Goal: Contribute content: Add original content to the website for others to see

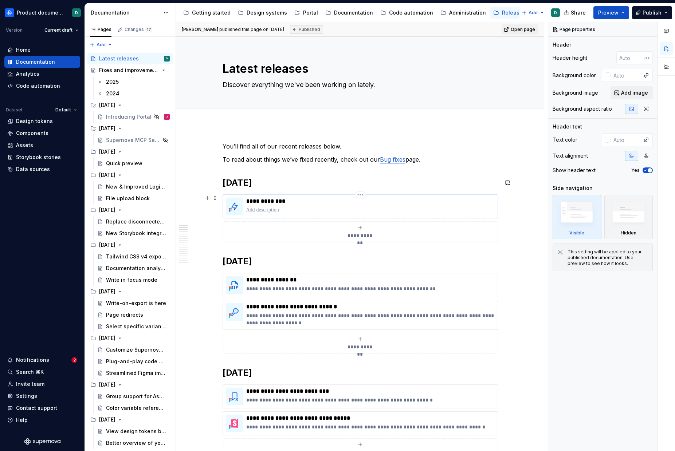
scroll to position [23, 0]
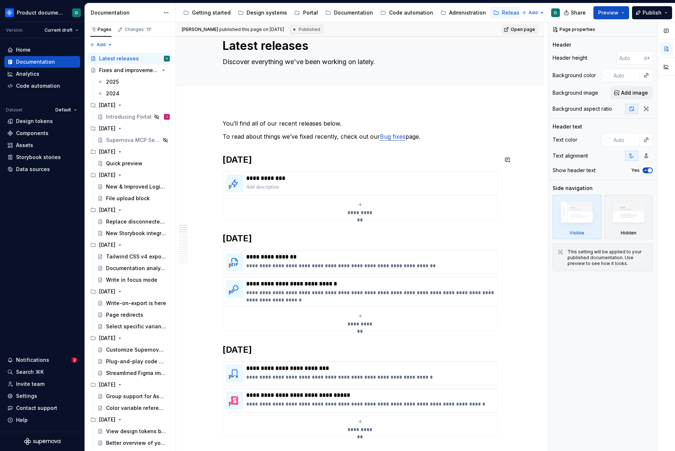
click at [426, 138] on p "To read about things we’ve fixed recently, check out our Bug fixes page." at bounding box center [360, 136] width 275 height 9
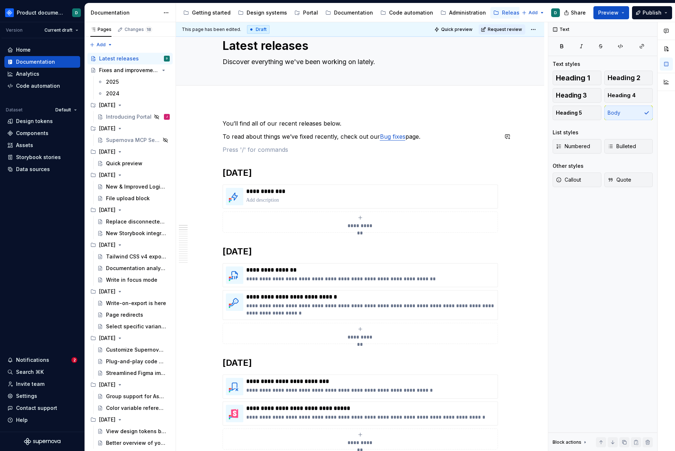
type textarea "*"
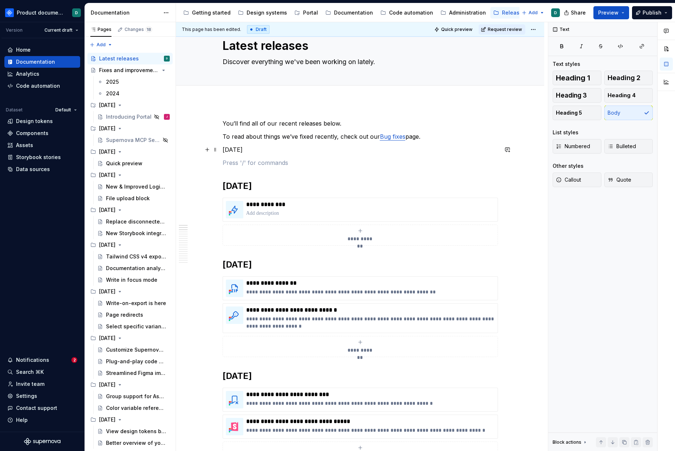
click at [223, 150] on p "[DATE]" at bounding box center [360, 149] width 275 height 9
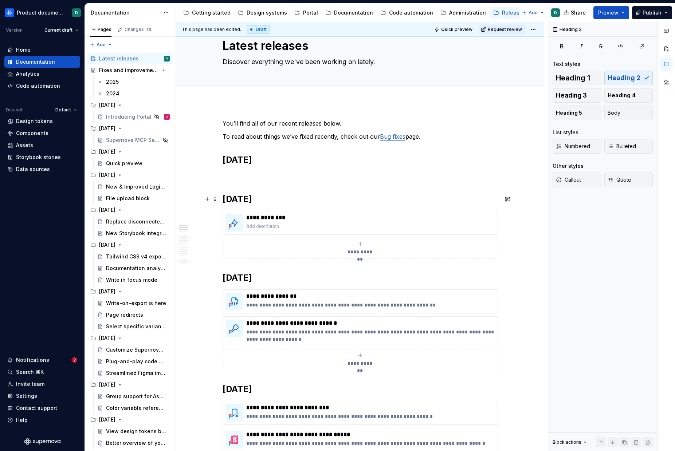
click at [234, 200] on h2 "[DATE]" at bounding box center [360, 199] width 275 height 12
click at [244, 179] on p at bounding box center [360, 176] width 275 height 9
click at [264, 236] on div "**********" at bounding box center [360, 235] width 275 height 48
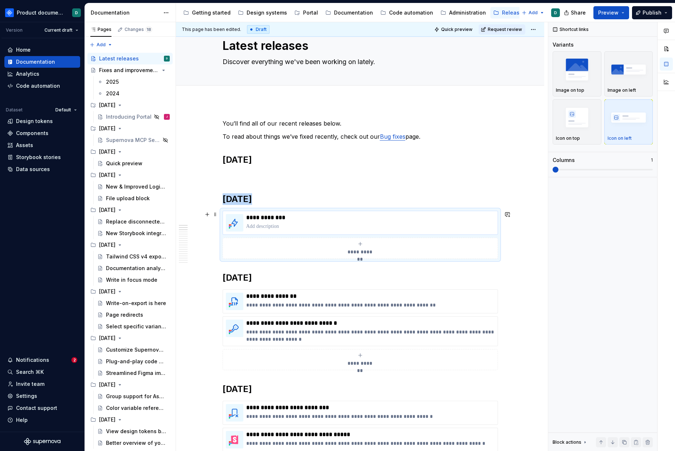
copy h2 "[DATE]"
click at [253, 180] on p at bounding box center [360, 176] width 275 height 9
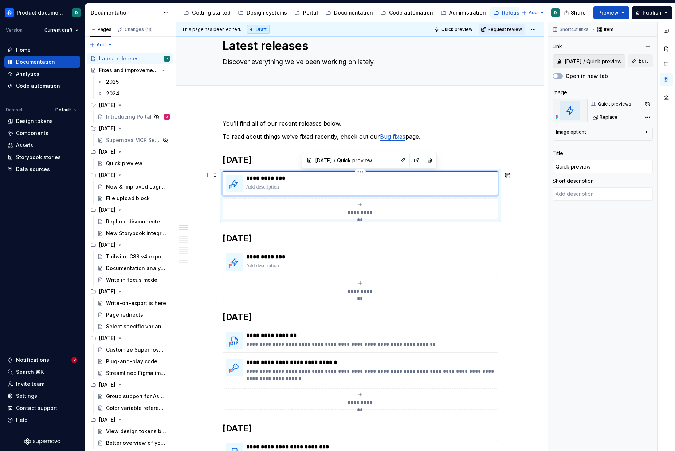
click at [276, 195] on div "**********" at bounding box center [360, 184] width 275 height 24
click at [361, 173] on html "Product documentation D Version Current draft Home Documentation Analytics Code…" at bounding box center [337, 225] width 675 height 451
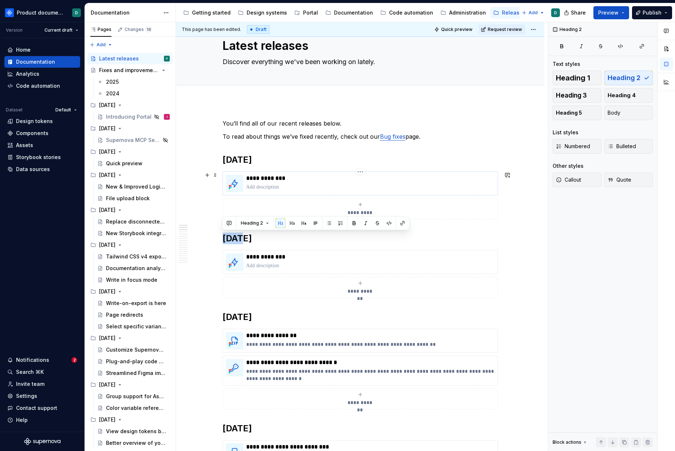
click at [356, 193] on div "**********" at bounding box center [360, 184] width 275 height 24
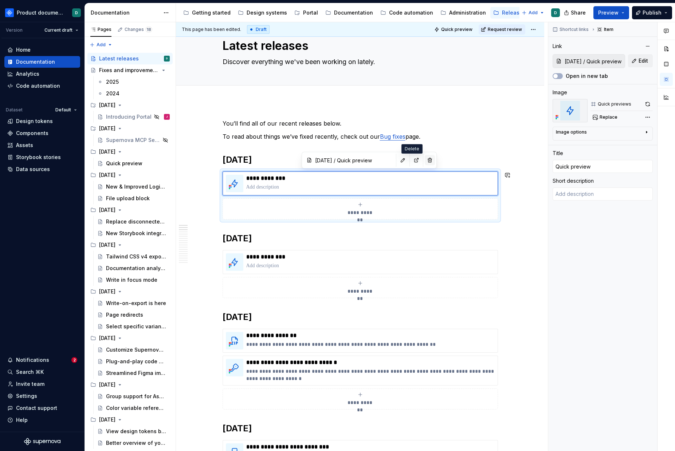
click at [425, 161] on button "button" at bounding box center [430, 160] width 10 height 10
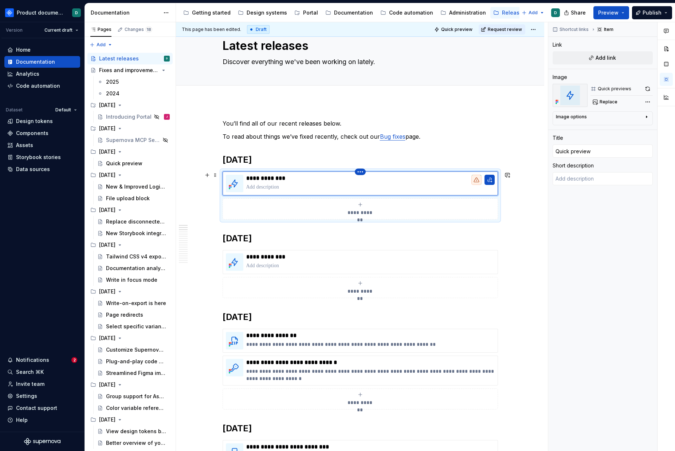
click at [364, 173] on html "Product documentation D Version Current draft Home Documentation Analytics Code…" at bounding box center [337, 225] width 675 height 451
click at [416, 227] on html "Product documentation D Version Current draft Home Documentation Analytics Code…" at bounding box center [337, 225] width 675 height 451
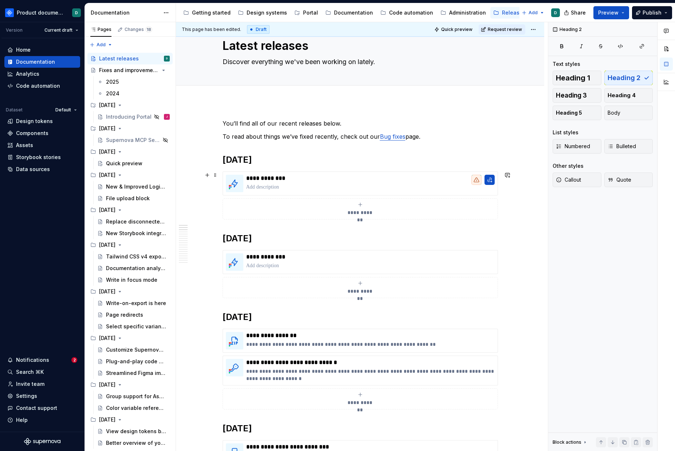
click at [315, 172] on div "**********" at bounding box center [360, 196] width 275 height 48
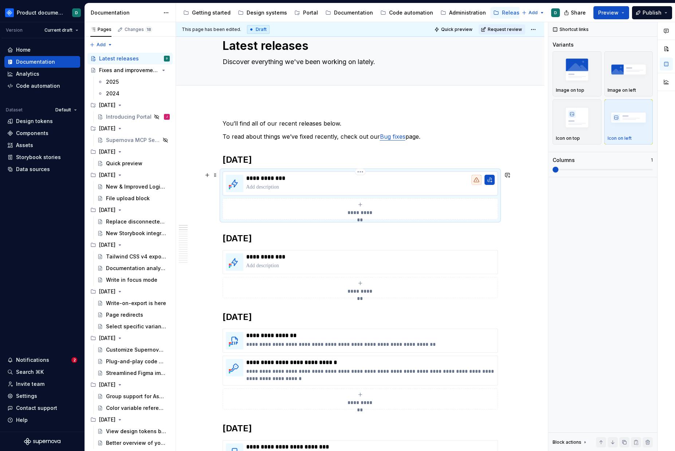
click at [360, 185] on p at bounding box center [370, 187] width 248 height 7
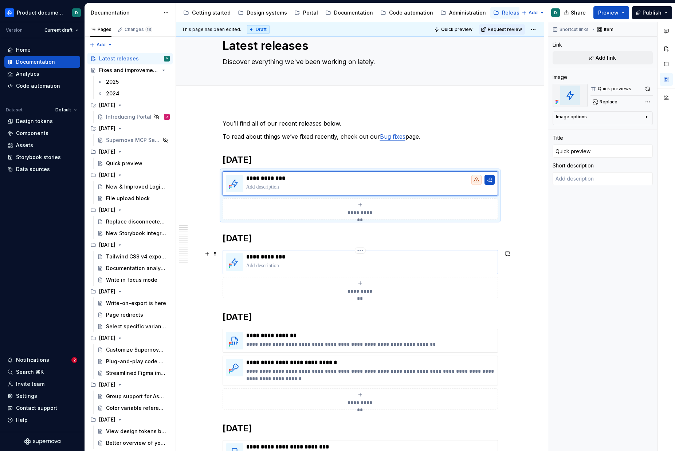
click at [353, 267] on p at bounding box center [370, 265] width 248 height 7
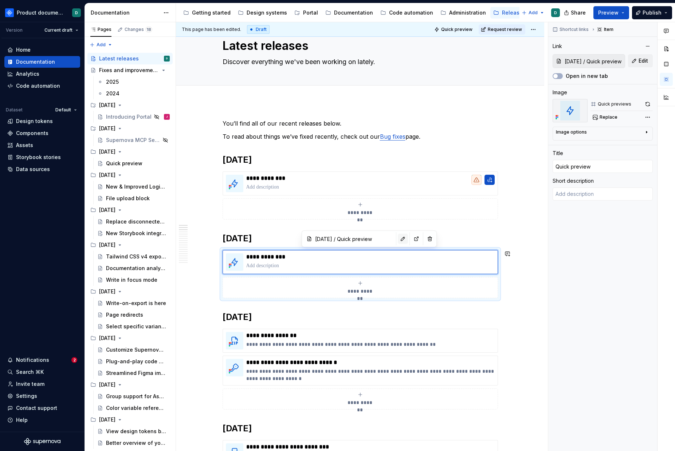
click at [398, 239] on button "button" at bounding box center [403, 239] width 10 height 10
click at [389, 188] on p at bounding box center [370, 187] width 248 height 7
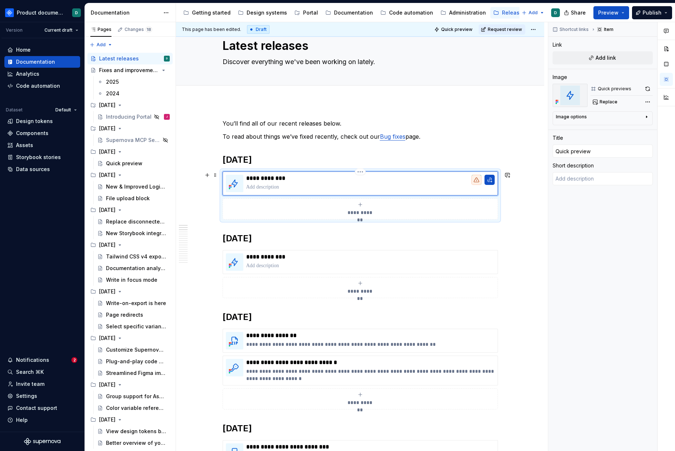
click at [359, 173] on html "Product documentation D Version Current draft Home Documentation Analytics Code…" at bounding box center [337, 225] width 675 height 451
click at [380, 185] on div "Delete item" at bounding box center [391, 184] width 47 height 7
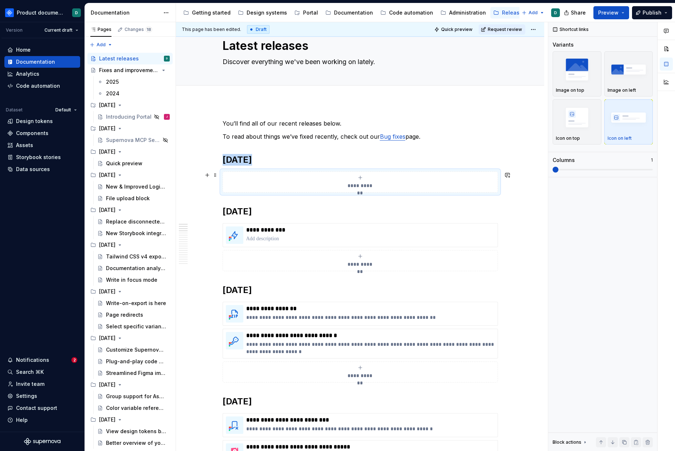
click at [349, 184] on span "**********" at bounding box center [360, 185] width 32 height 7
type textarea "*"
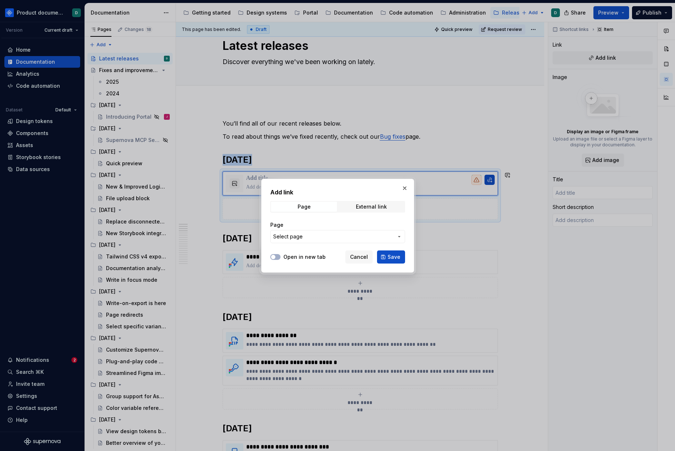
click at [321, 236] on span "Select page" at bounding box center [333, 236] width 120 height 7
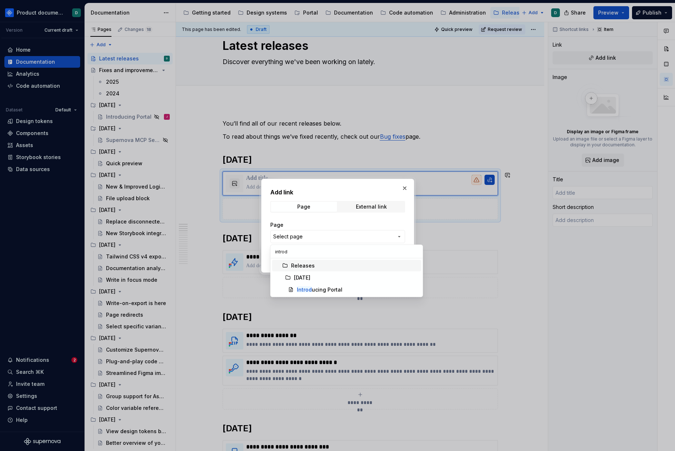
type input "introdu"
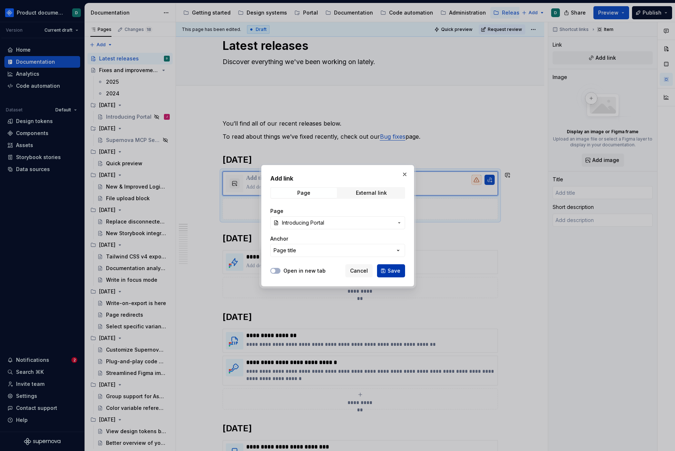
click at [399, 270] on span "Save" at bounding box center [394, 270] width 13 height 7
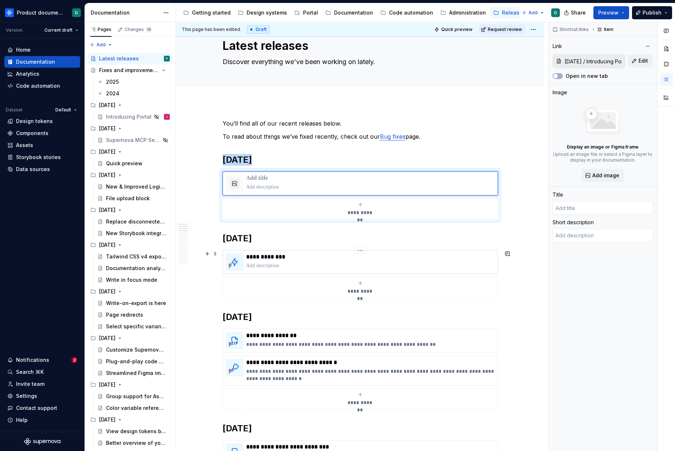
type textarea "*"
type input "Introducing Portal"
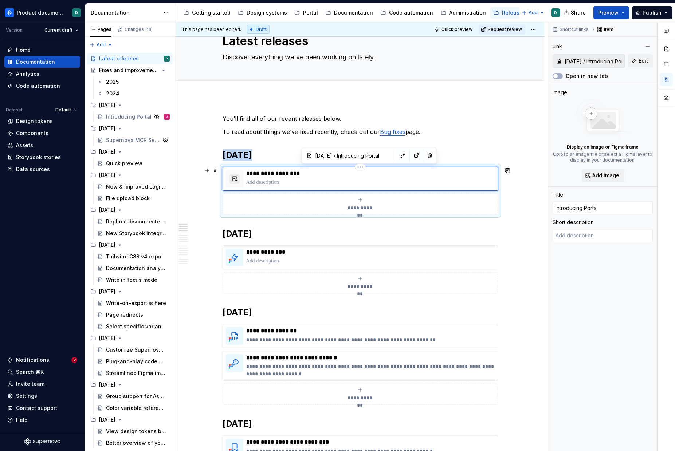
click at [236, 180] on button "button" at bounding box center [234, 179] width 10 height 10
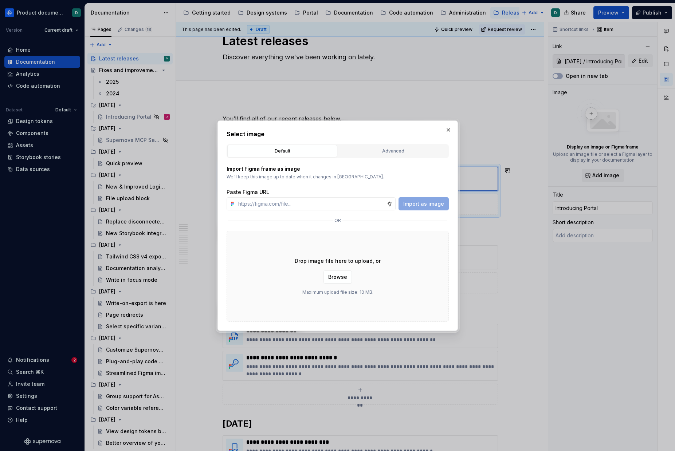
type textarea "*"
type input "[URL][DOMAIN_NAME]"
type textarea "*"
type input "[URL][DOMAIN_NAME]"
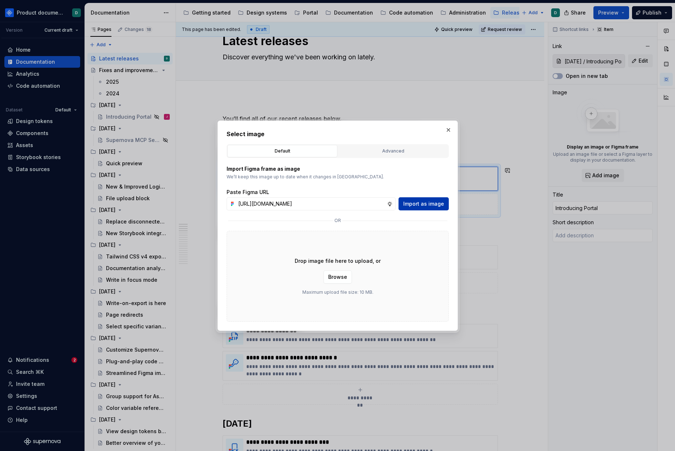
click at [424, 208] on button "Import as image" at bounding box center [423, 203] width 50 height 13
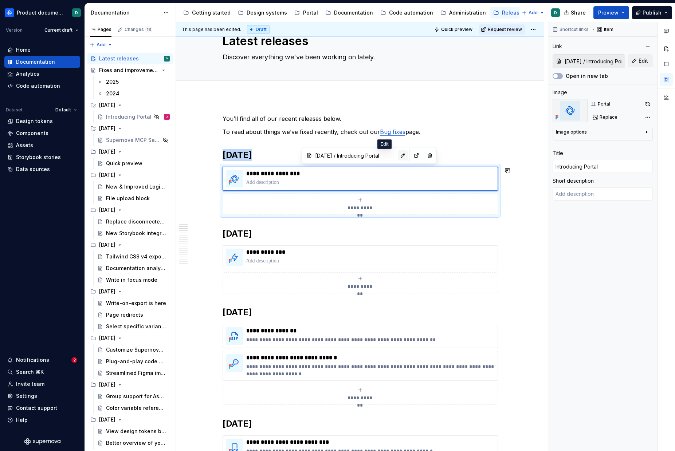
click at [398, 156] on button "button" at bounding box center [403, 155] width 10 height 10
click at [498, 31] on span "Request review" at bounding box center [505, 30] width 34 height 6
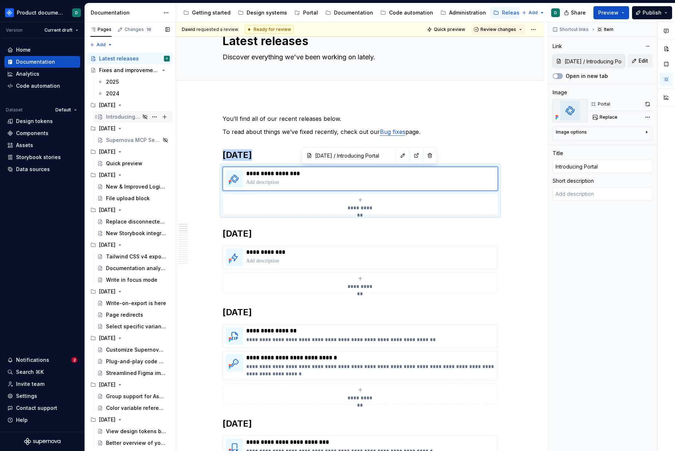
click at [121, 119] on div "Introducing Portal" at bounding box center [123, 116] width 34 height 7
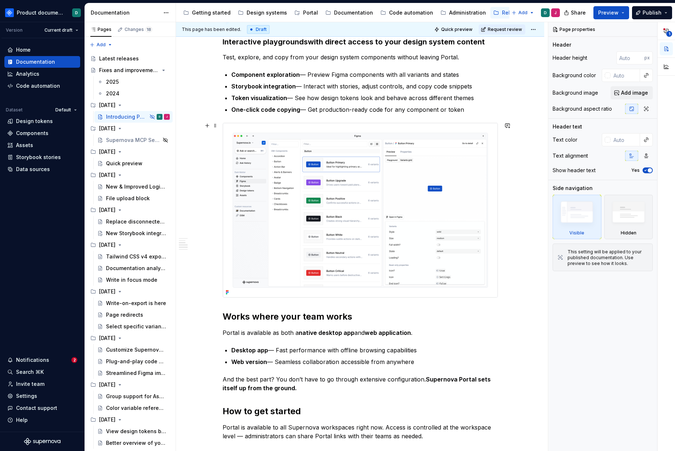
scroll to position [1161, 0]
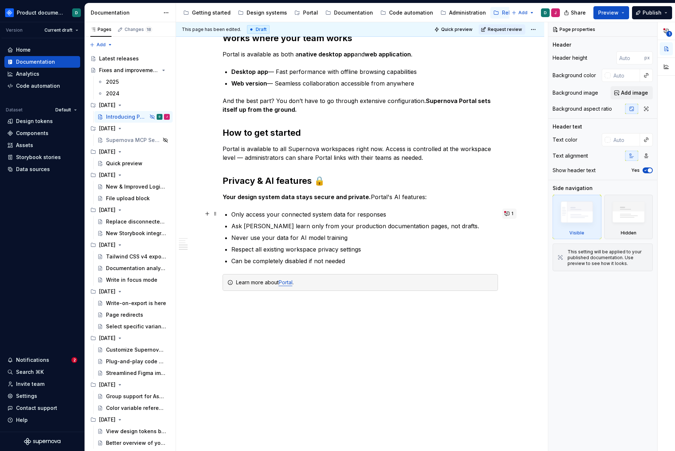
type textarea "*"
click at [507, 215] on button "1" at bounding box center [509, 214] width 14 height 10
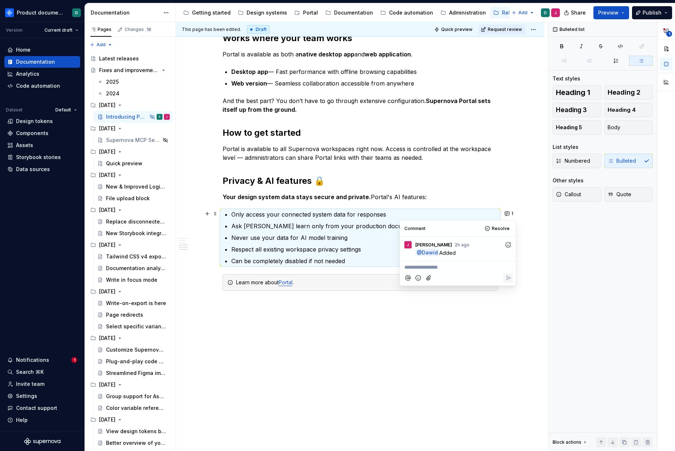
click at [452, 211] on p "Only access your connected system data for responses" at bounding box center [364, 214] width 267 height 9
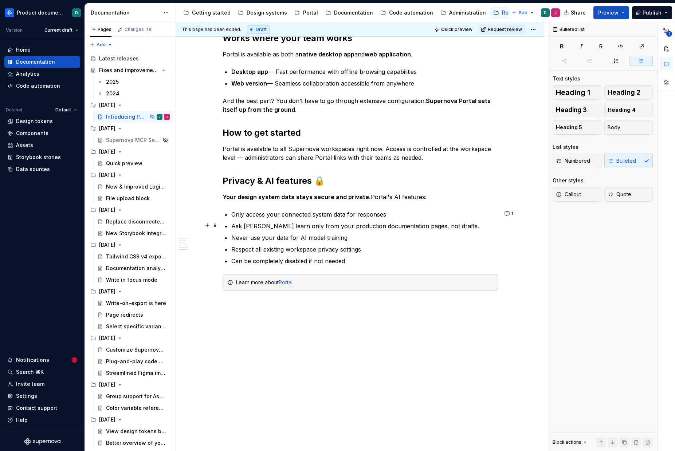
click at [447, 224] on p "Ask [PERSON_NAME] learn only from your production documentation pages, not draf…" at bounding box center [364, 226] width 267 height 9
click at [506, 215] on button "1" at bounding box center [509, 214] width 14 height 10
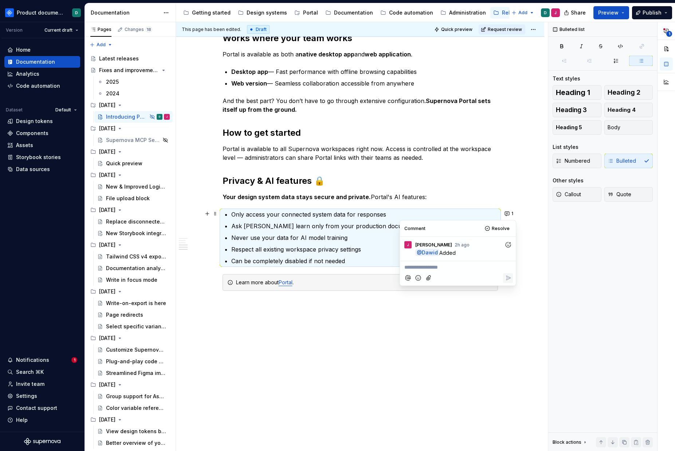
click at [504, 242] on icon "Add reaction" at bounding box center [507, 244] width 7 height 7
type input "****"
type input "**"
click at [464, 139] on span "👍️" at bounding box center [462, 139] width 6 height 7
type textarea "*"
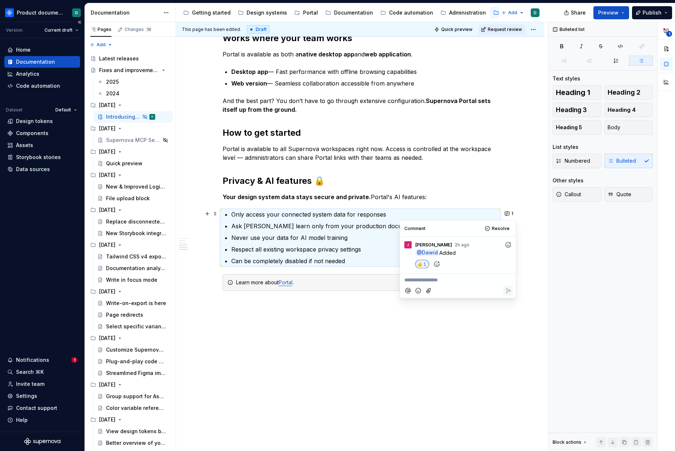
type textarea "*"
